Goal: Information Seeking & Learning: Learn about a topic

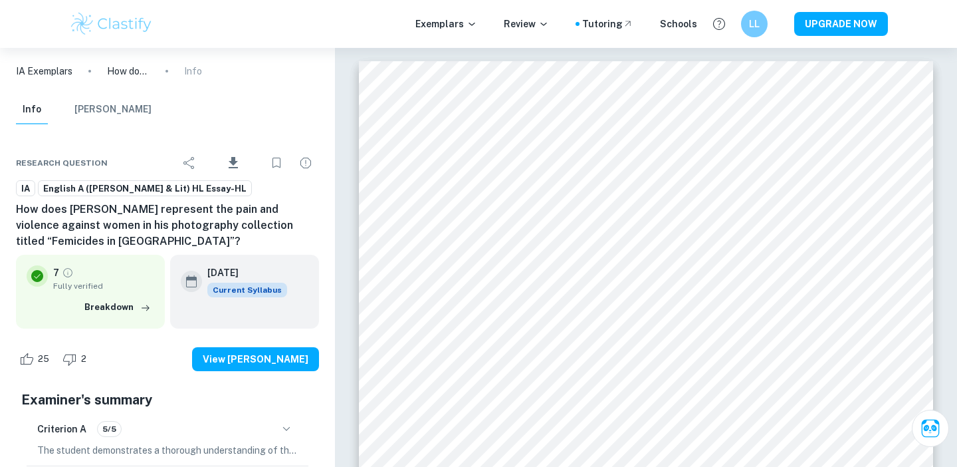
scroll to position [2757, 0]
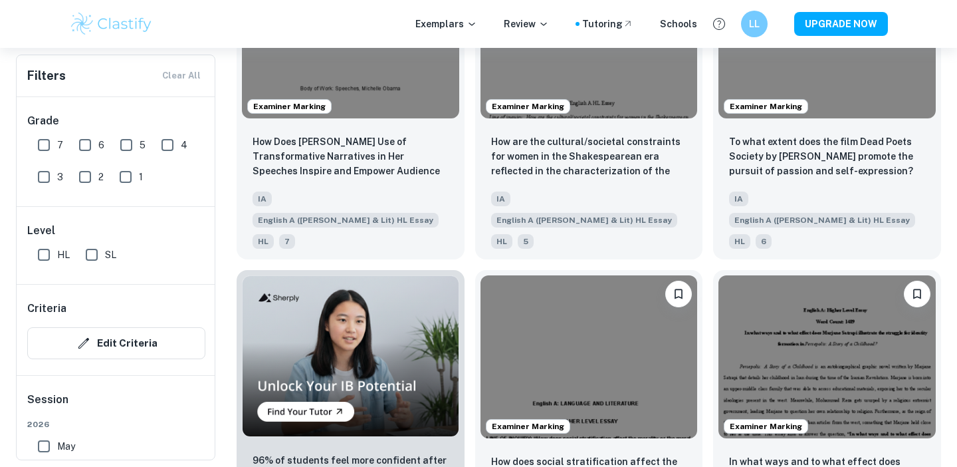
scroll to position [822, 0]
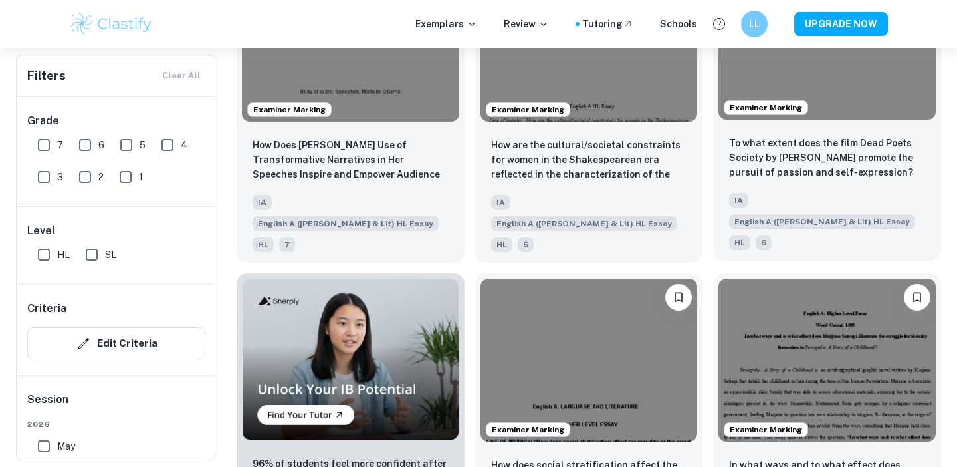
click at [848, 98] on div "Examiner Marking" at bounding box center [827, 37] width 228 height 173
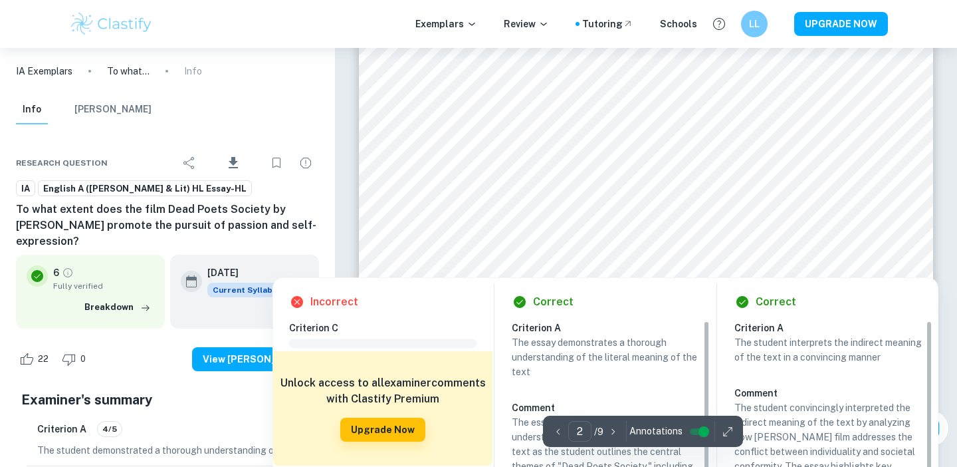
scroll to position [1021, 0]
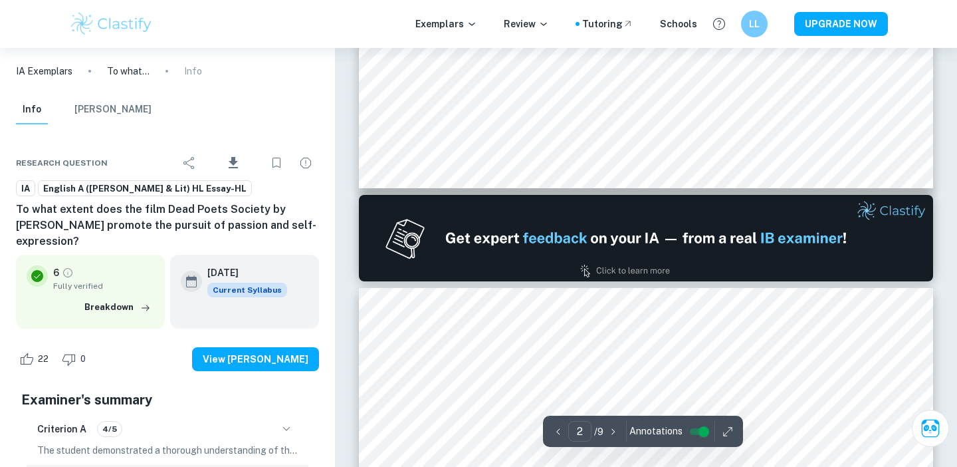
type input "1"
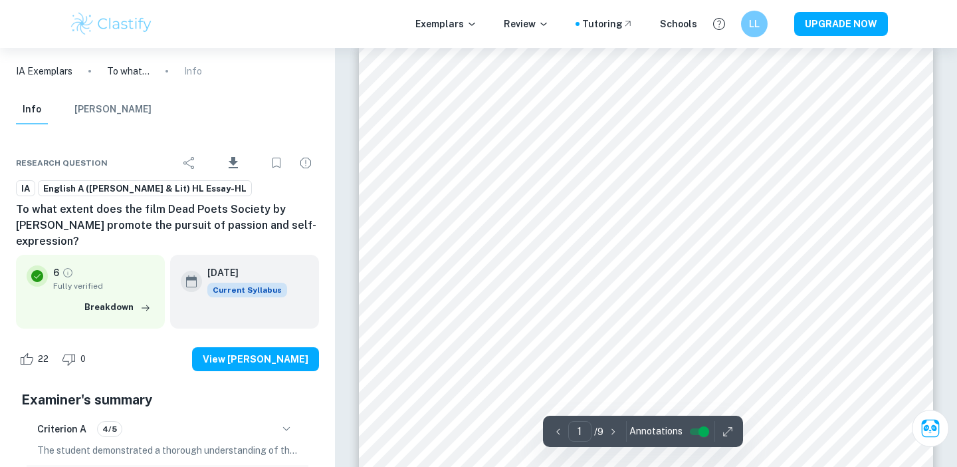
scroll to position [0, 0]
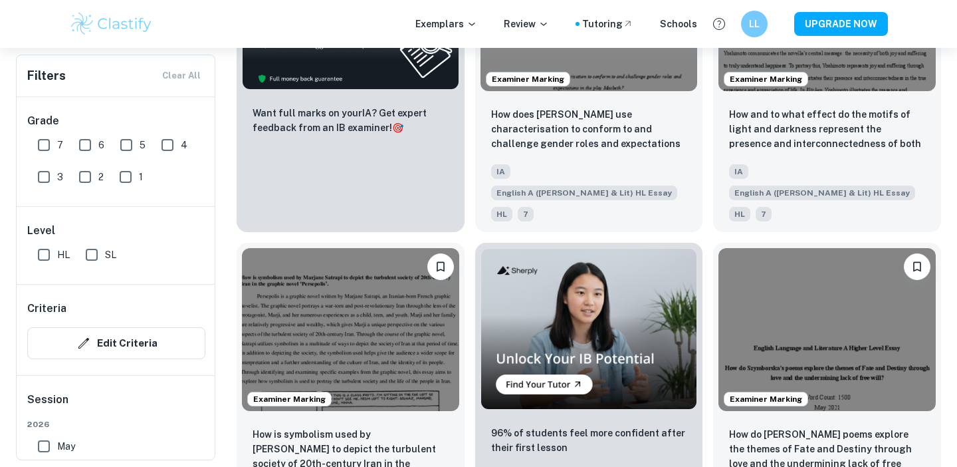
scroll to position [2454, 0]
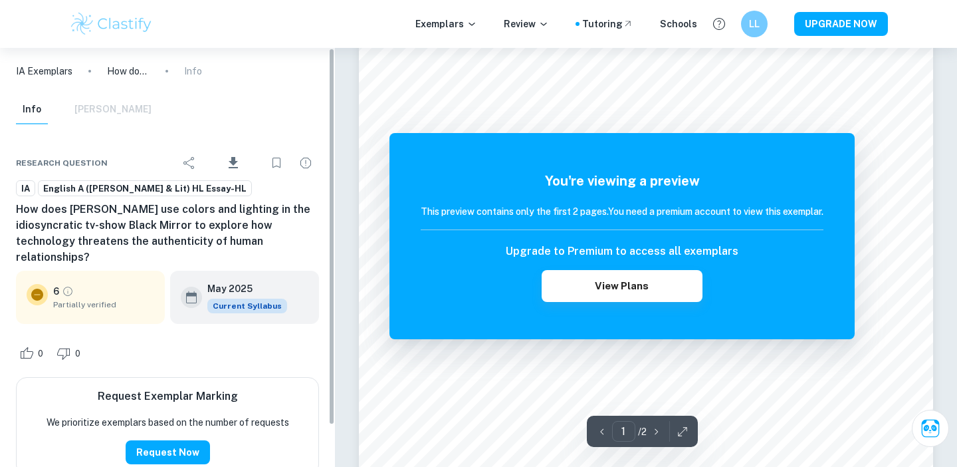
scroll to position [1, 0]
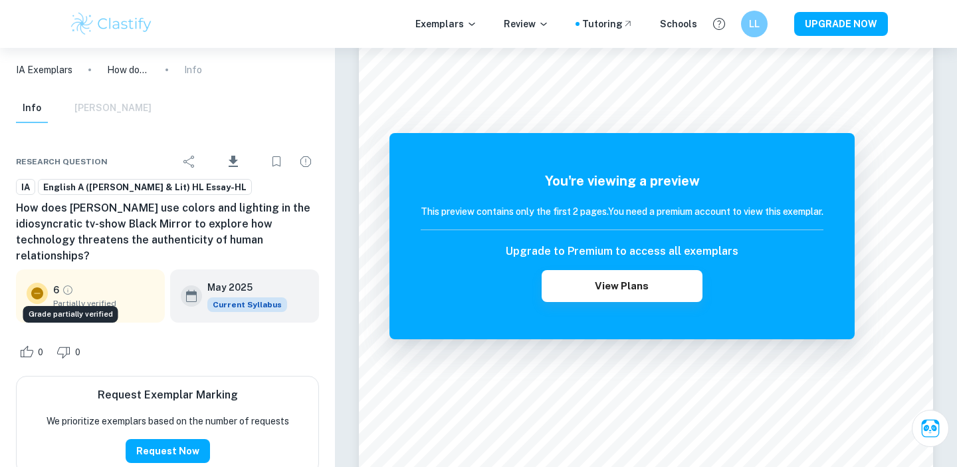
click at [67, 289] on icon "Grade partially verified" at bounding box center [68, 290] width 12 height 12
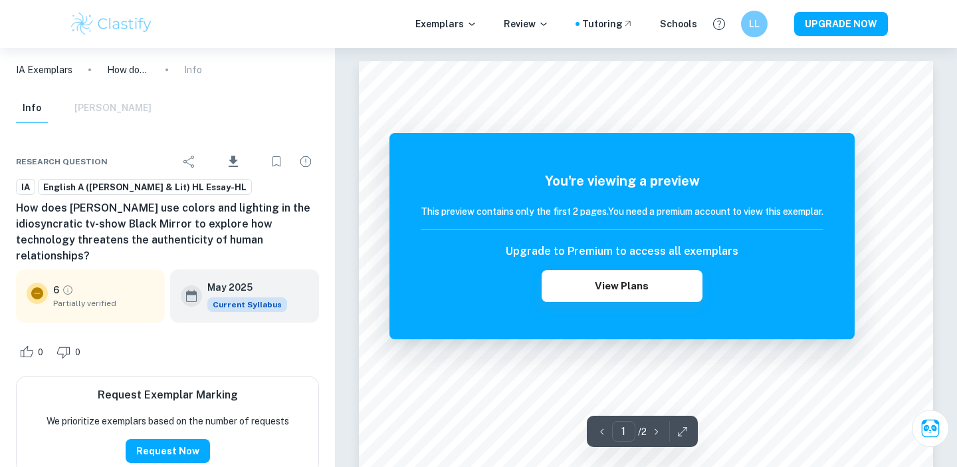
scroll to position [3, 0]
